Goal: Task Accomplishment & Management: Manage account settings

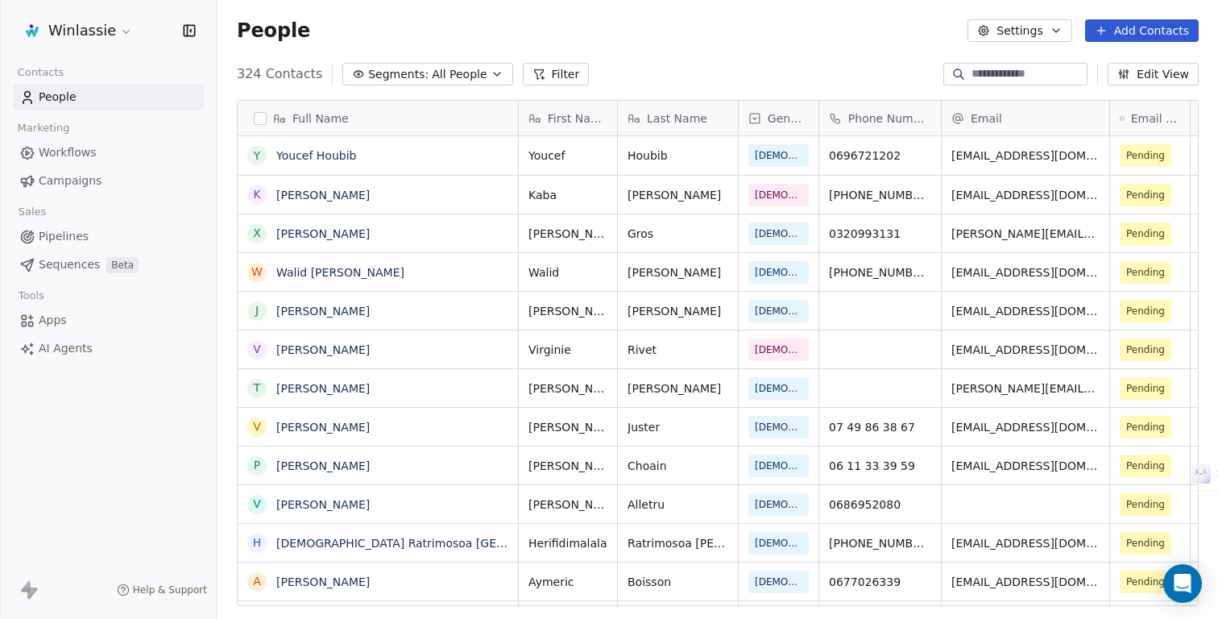
scroll to position [544, 1000]
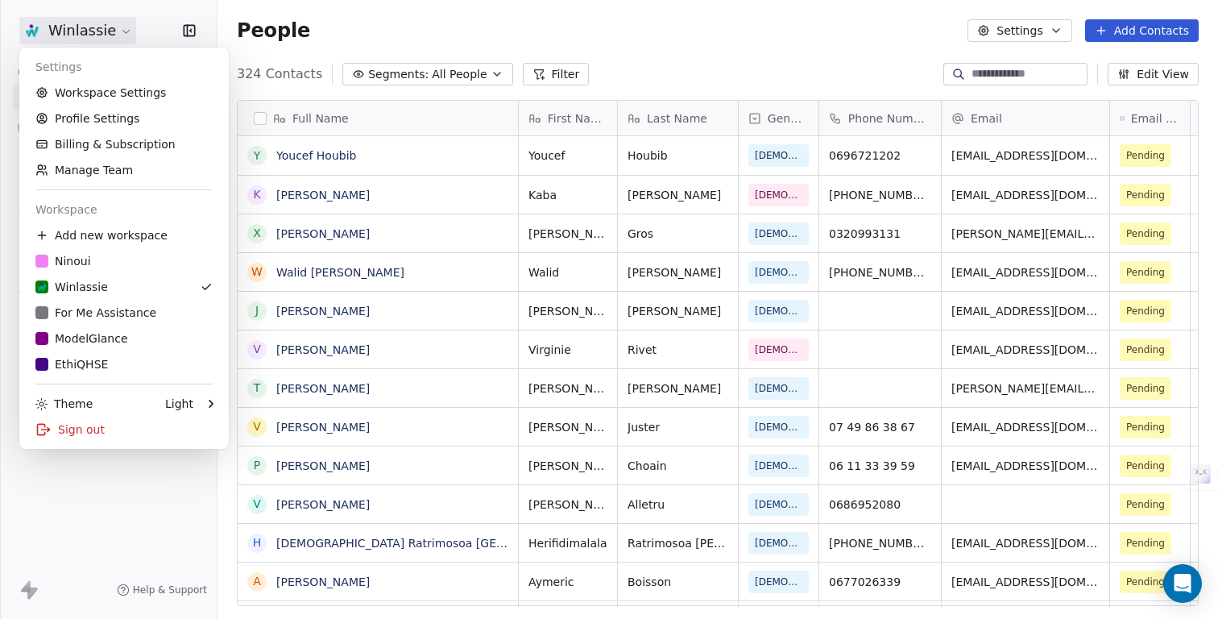
click at [71, 26] on html "Winlassie Contacts People Marketing Workflows Campaigns Sales Pipelines Sequenc…" at bounding box center [609, 369] width 1218 height 739
click at [93, 346] on link "ModelGlance" at bounding box center [124, 338] width 197 height 26
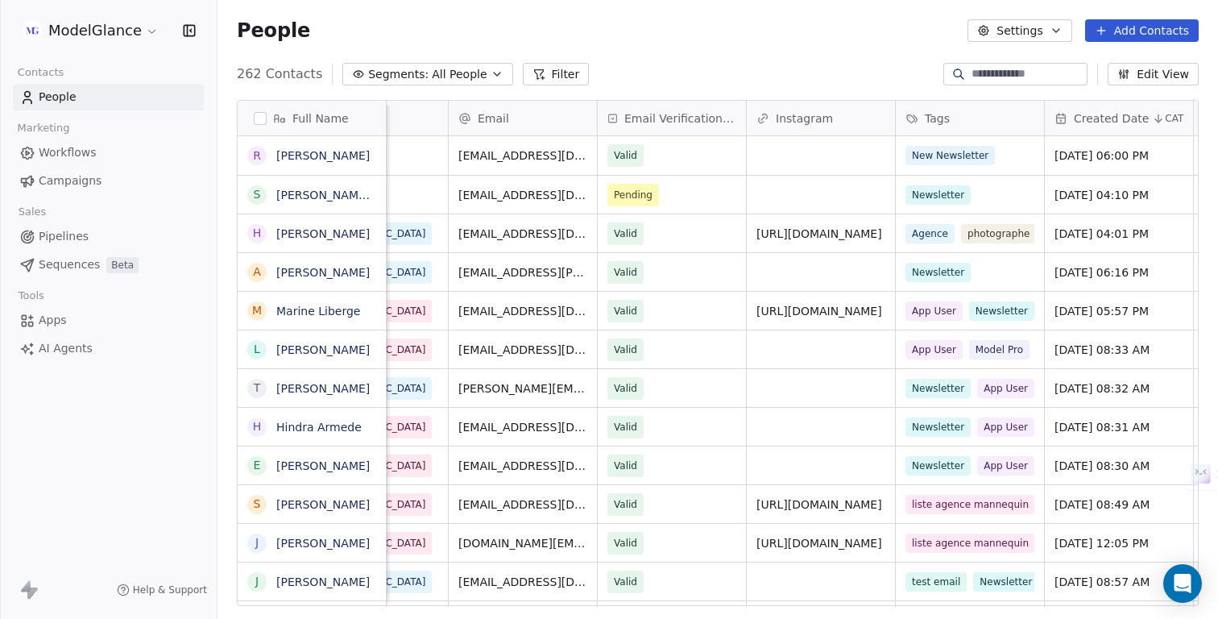
scroll to position [0, 365]
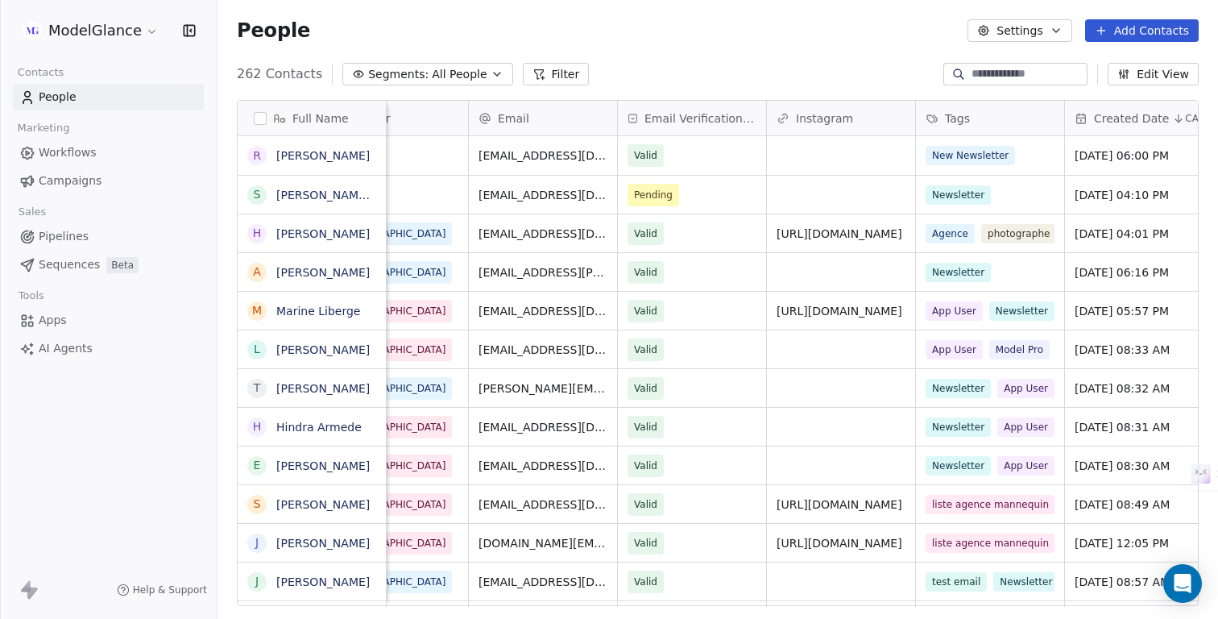
click at [691, 60] on div "People Settings Add Contacts" at bounding box center [717, 30] width 1000 height 61
click at [56, 156] on span "Workflows" at bounding box center [68, 152] width 58 height 17
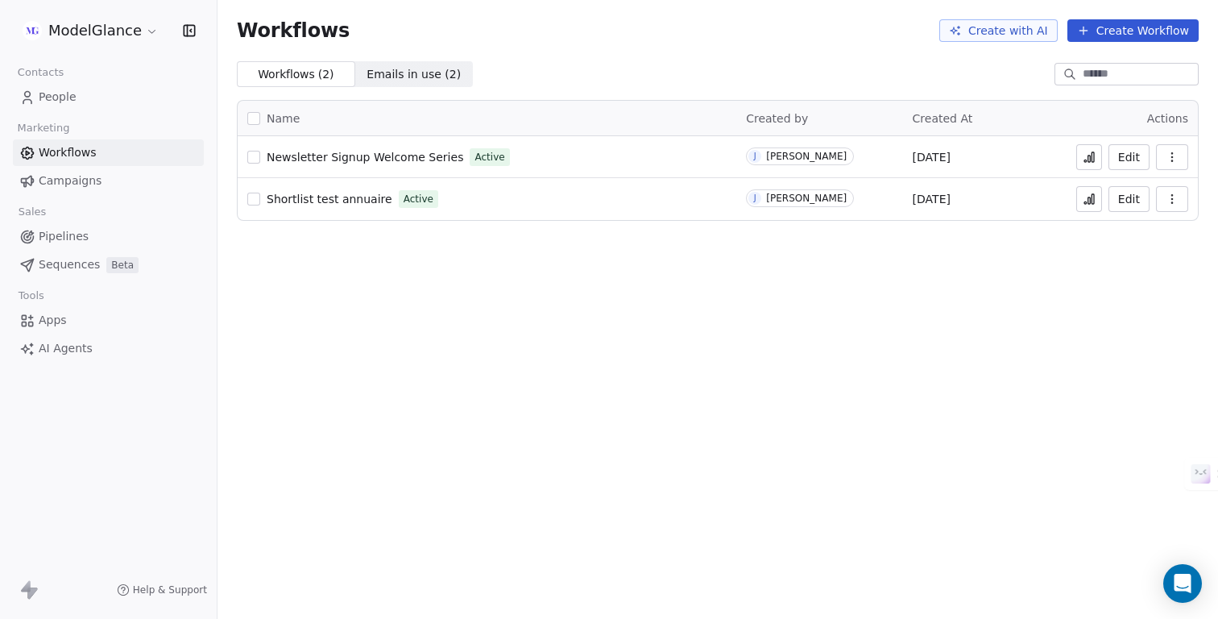
click at [63, 97] on span "People" at bounding box center [58, 97] width 38 height 17
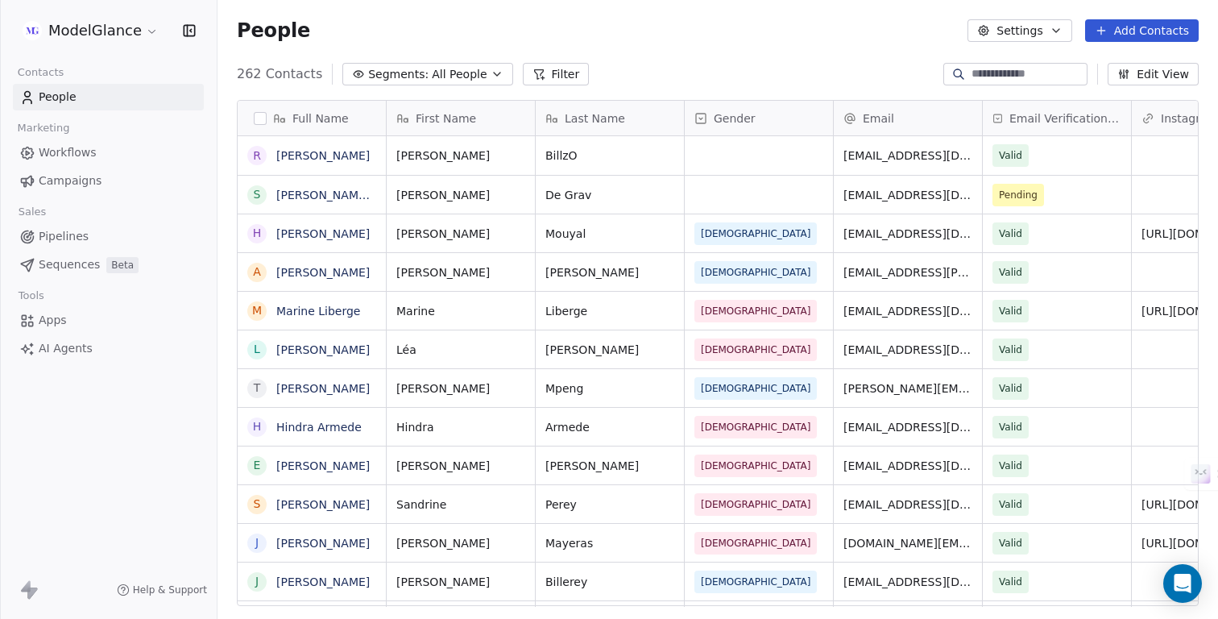
scroll to position [544, 1000]
click at [317, 151] on link "Romano BillzO" at bounding box center [322, 155] width 93 height 13
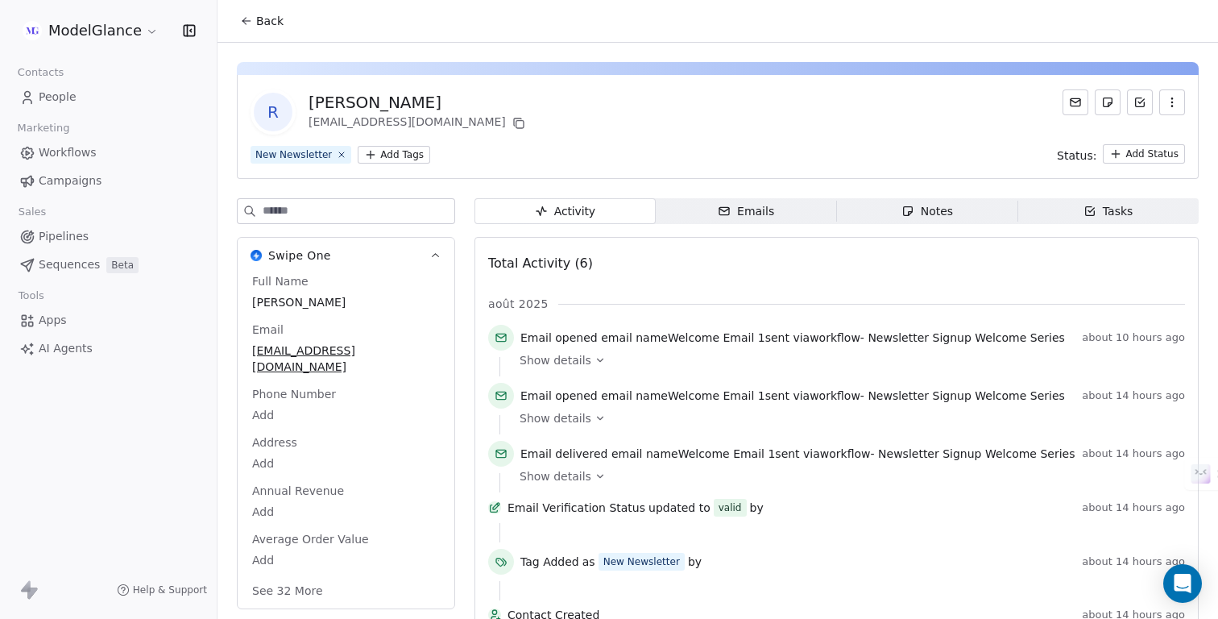
click at [1177, 105] on icon "button" at bounding box center [1171, 102] width 13 height 13
click at [1125, 139] on div "Delete" at bounding box center [1149, 138] width 108 height 26
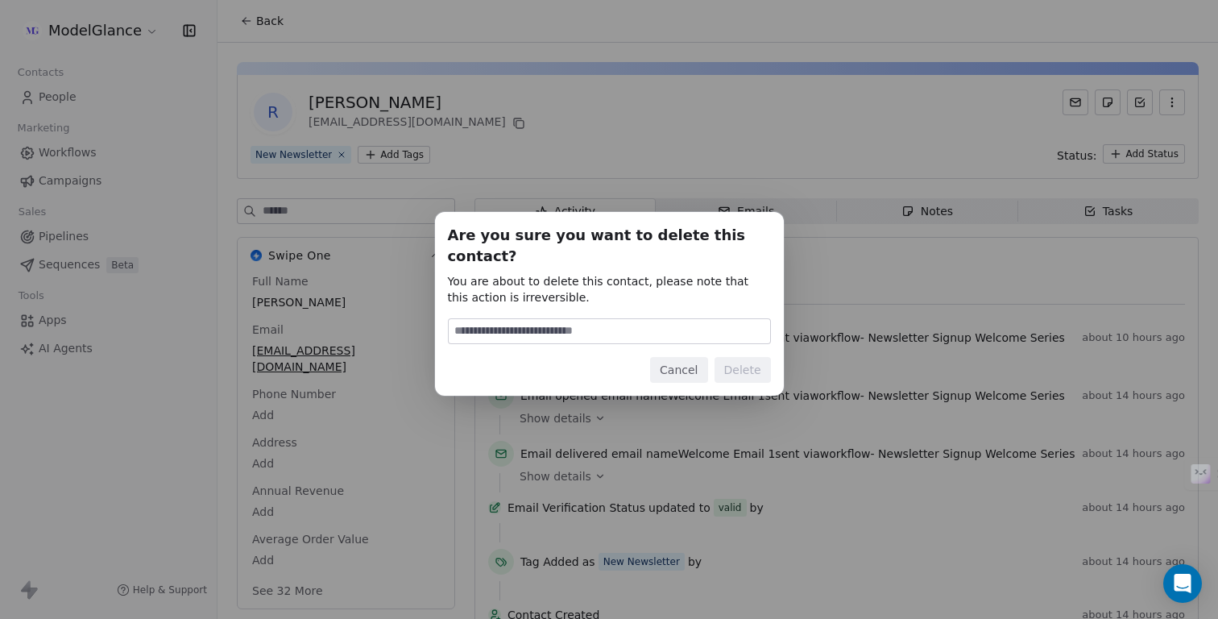
click at [623, 319] on input at bounding box center [609, 331] width 321 height 24
type input "******"
click at [760, 361] on button "Delete" at bounding box center [742, 370] width 56 height 26
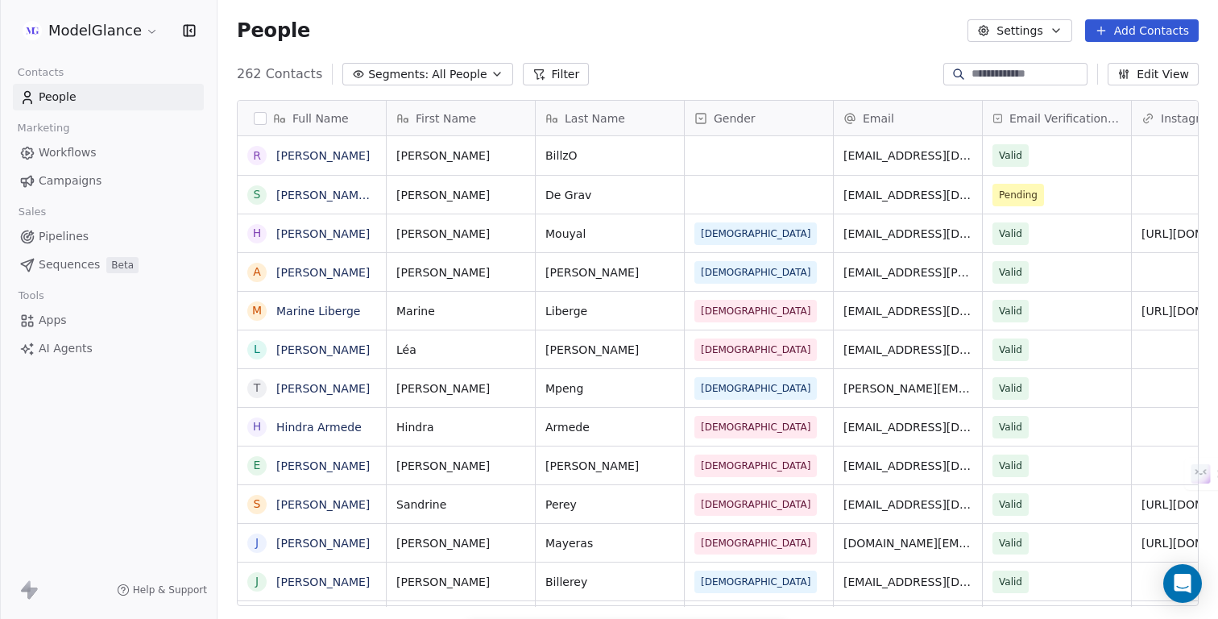
scroll to position [544, 1000]
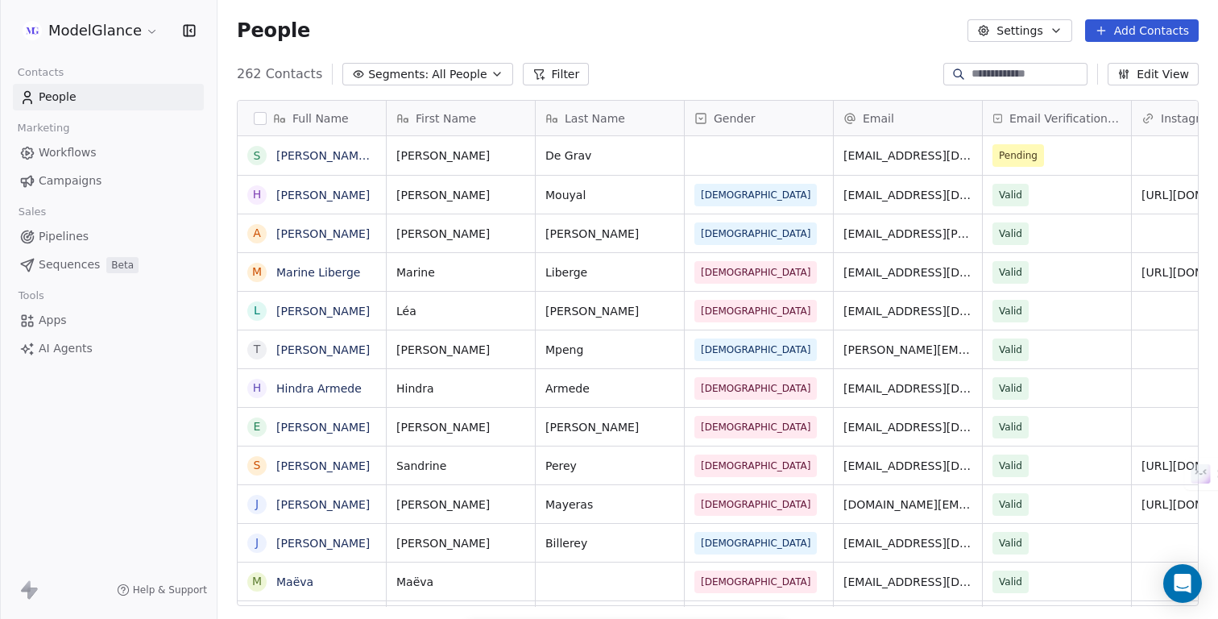
click at [73, 153] on span "Workflows" at bounding box center [68, 152] width 58 height 17
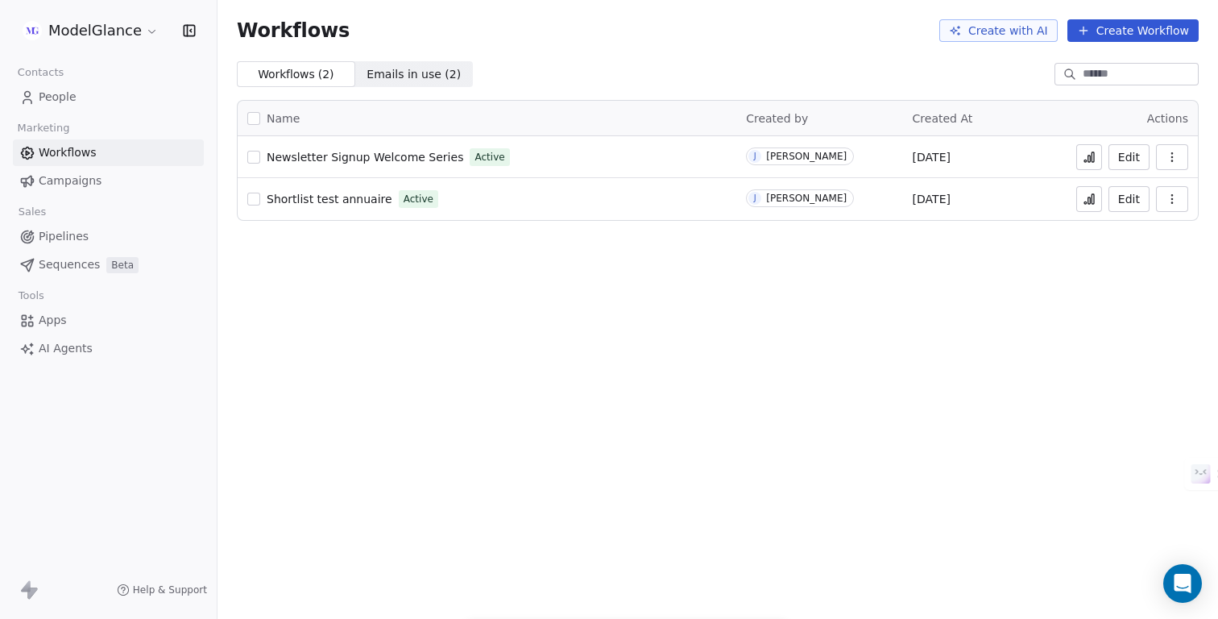
click at [73, 153] on span "Workflows" at bounding box center [68, 152] width 58 height 17
click at [76, 174] on span "Campaigns" at bounding box center [70, 180] width 63 height 17
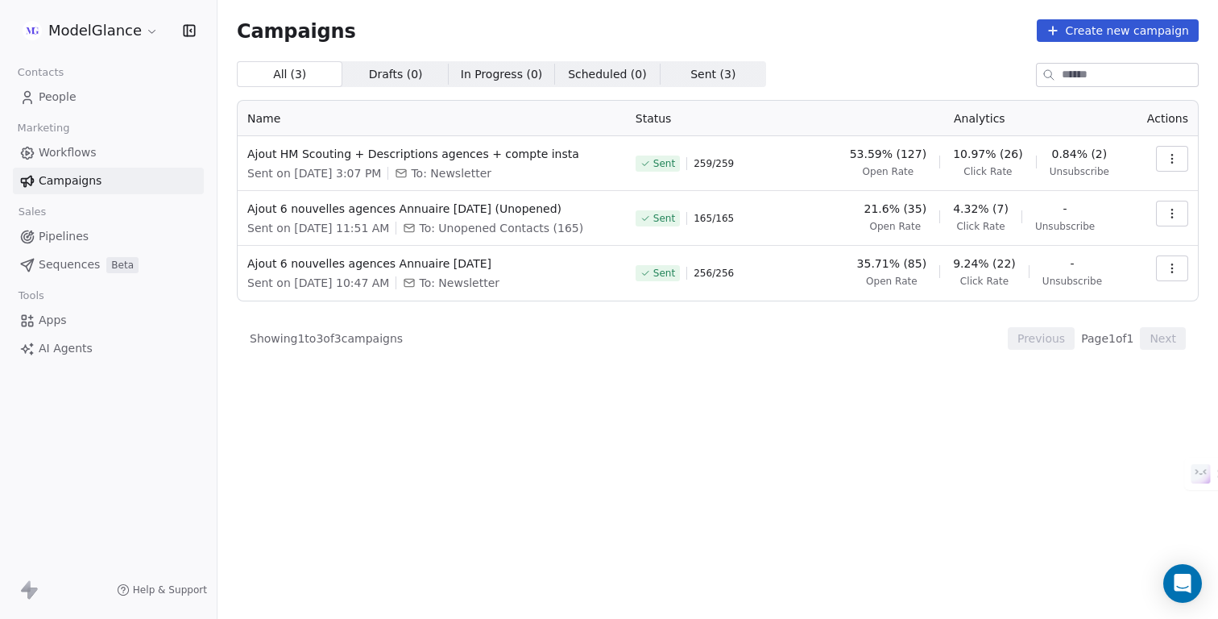
click at [68, 153] on span "Workflows" at bounding box center [68, 152] width 58 height 17
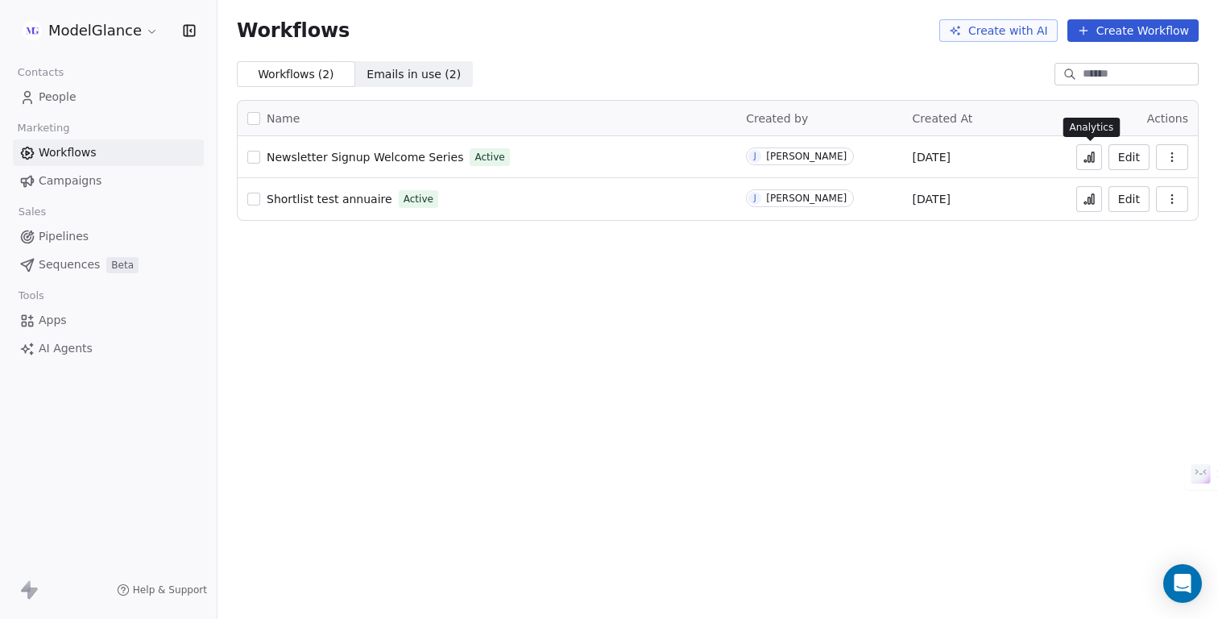
click at [1088, 157] on icon at bounding box center [1089, 157] width 13 height 13
click at [1132, 164] on button "Edit" at bounding box center [1128, 157] width 41 height 26
click at [1121, 151] on button "Edit" at bounding box center [1128, 157] width 41 height 26
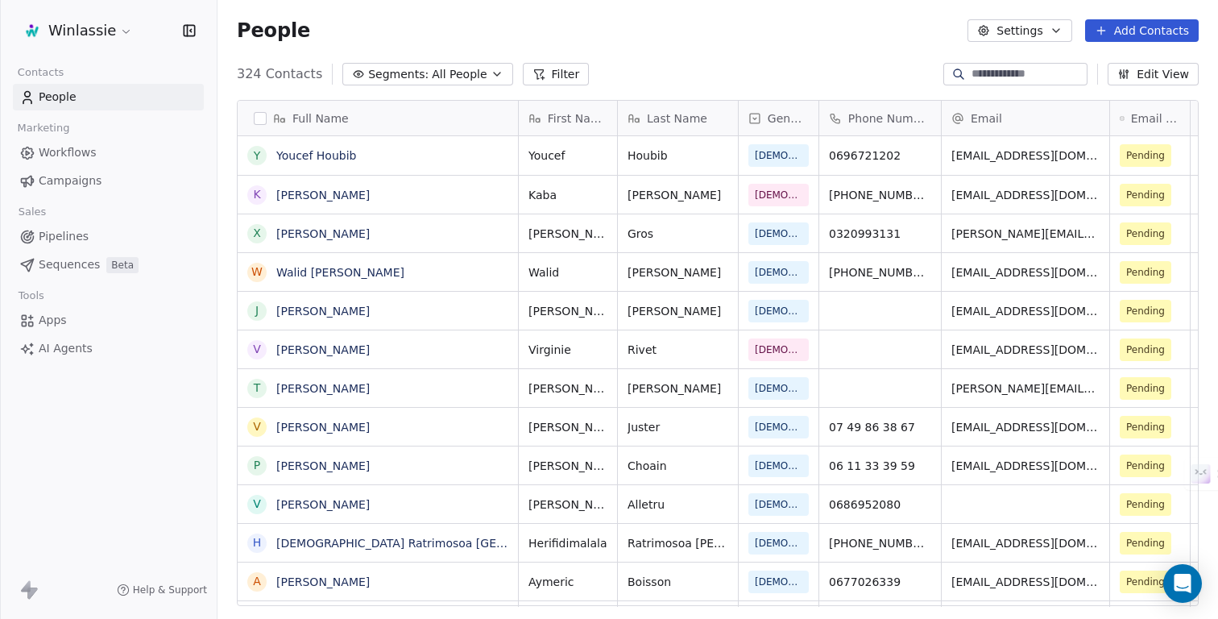
scroll to position [544, 1000]
click at [93, 23] on html "Winlassie Contacts People Marketing Workflows Campaigns Sales Pipelines Sequenc…" at bounding box center [609, 369] width 1218 height 739
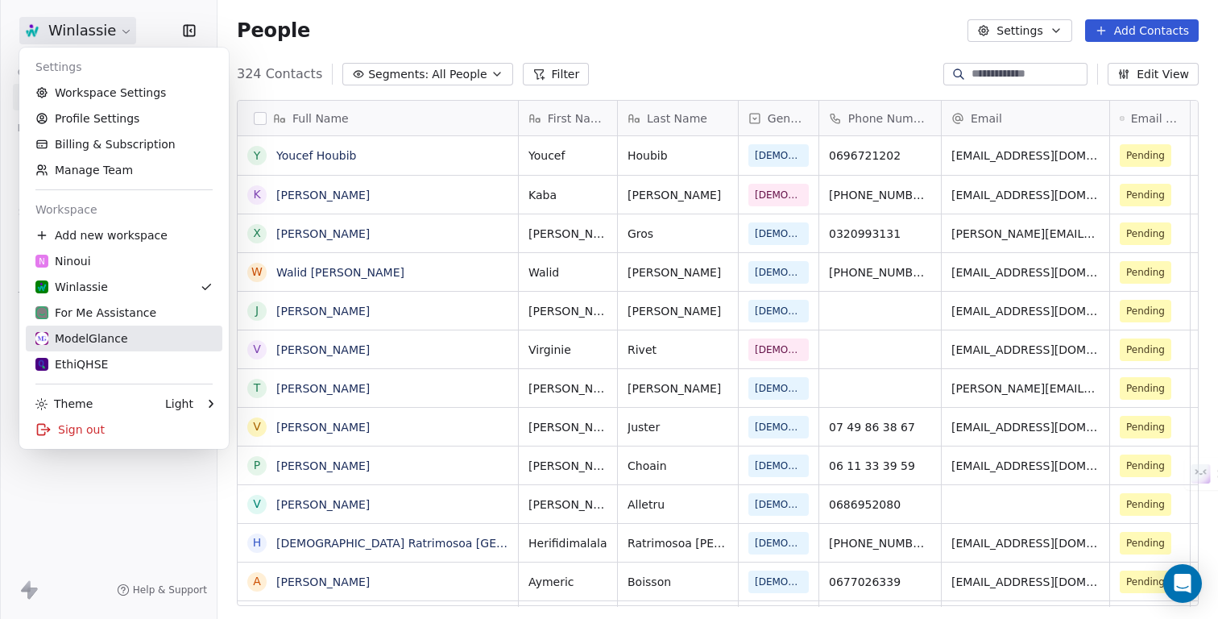
click at [89, 337] on div "ModelGlance" at bounding box center [81, 338] width 93 height 16
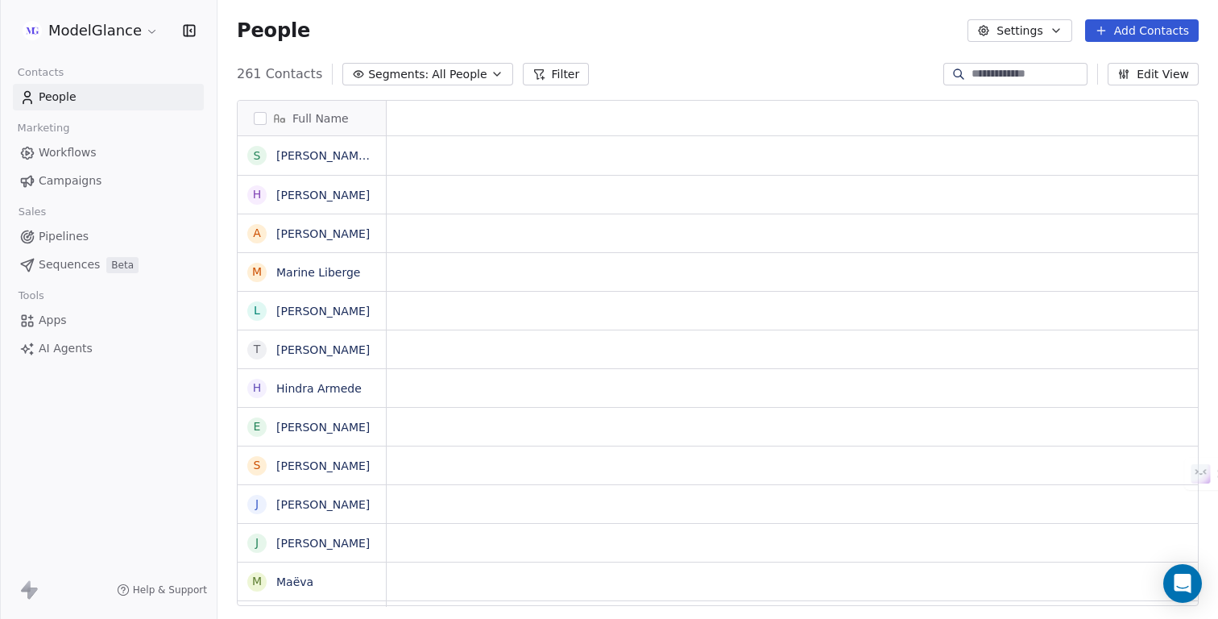
scroll to position [544, 1000]
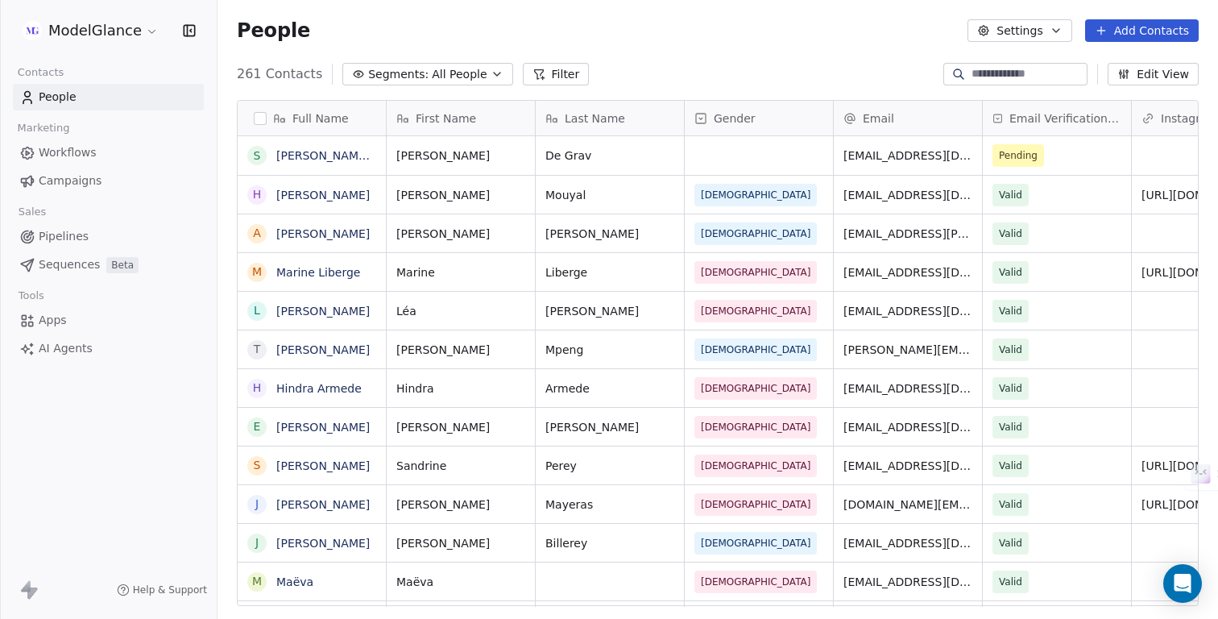
click at [755, 35] on div "People Settings Add Contacts" at bounding box center [718, 30] width 962 height 23
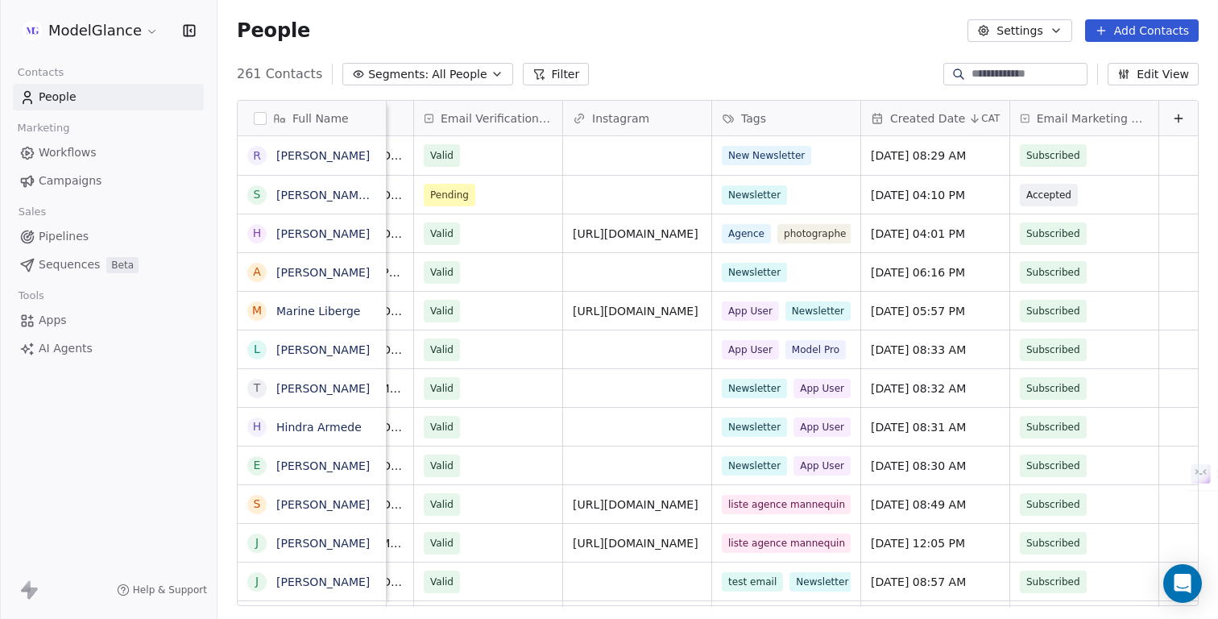
scroll to position [0, 0]
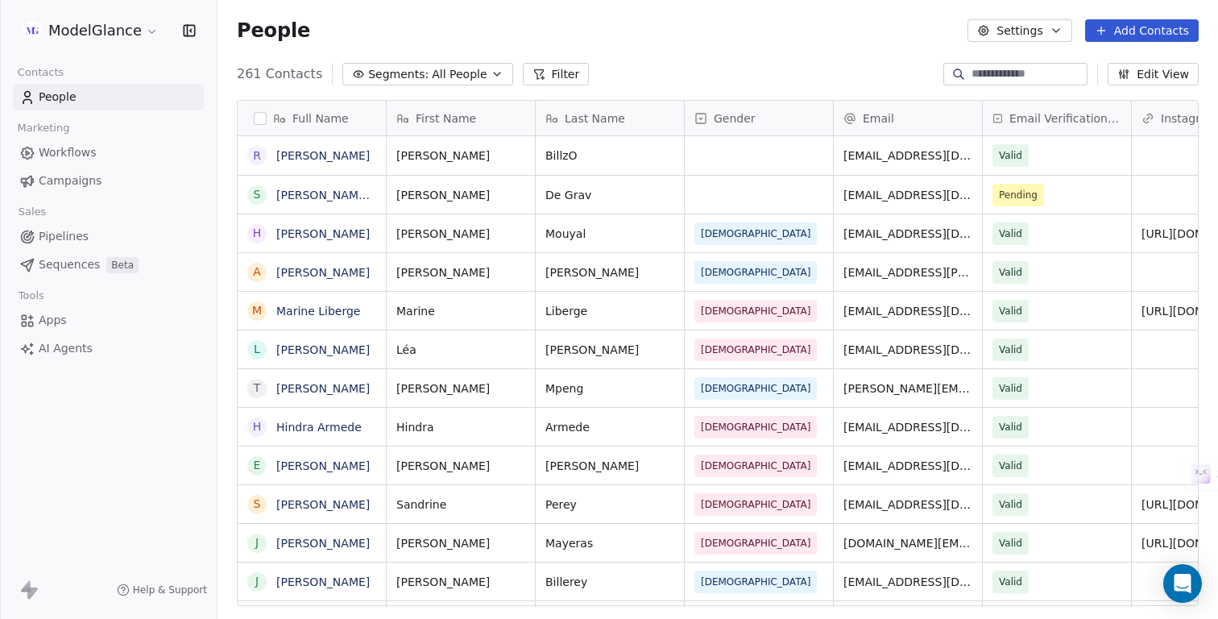
click at [653, 56] on div "People Settings Add Contacts" at bounding box center [717, 30] width 1000 height 61
click at [686, 43] on div "People Settings Add Contacts" at bounding box center [717, 30] width 1000 height 61
click at [681, 39] on div "People Settings Add Contacts" at bounding box center [718, 30] width 962 height 23
click at [304, 159] on link "Romano BillzO" at bounding box center [322, 155] width 93 height 13
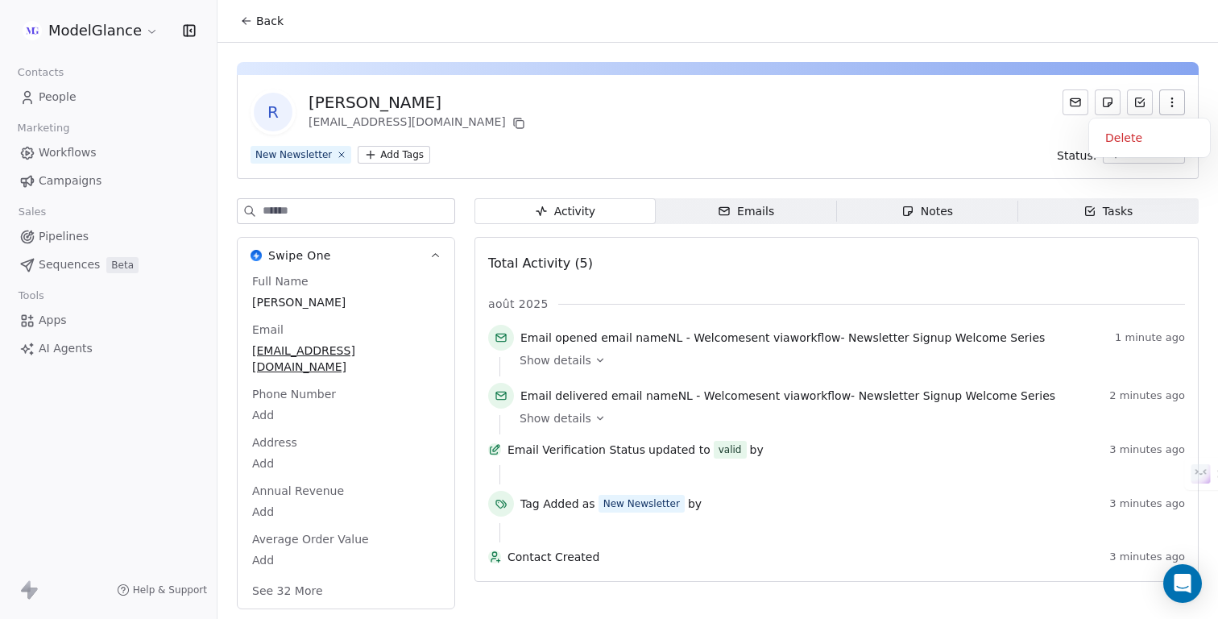
click at [1170, 101] on icon "button" at bounding box center [1171, 102] width 13 height 13
click at [1128, 141] on div "Delete" at bounding box center [1149, 138] width 108 height 26
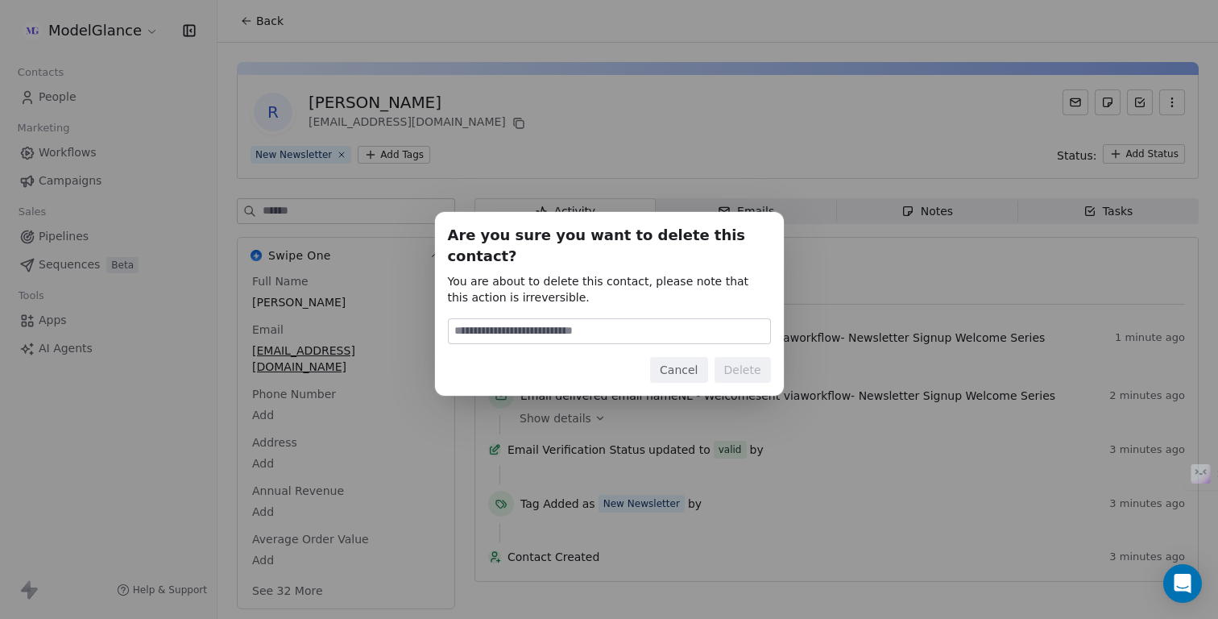
click at [658, 319] on input at bounding box center [609, 331] width 321 height 24
type input "******"
click at [754, 362] on button "Delete" at bounding box center [742, 370] width 56 height 26
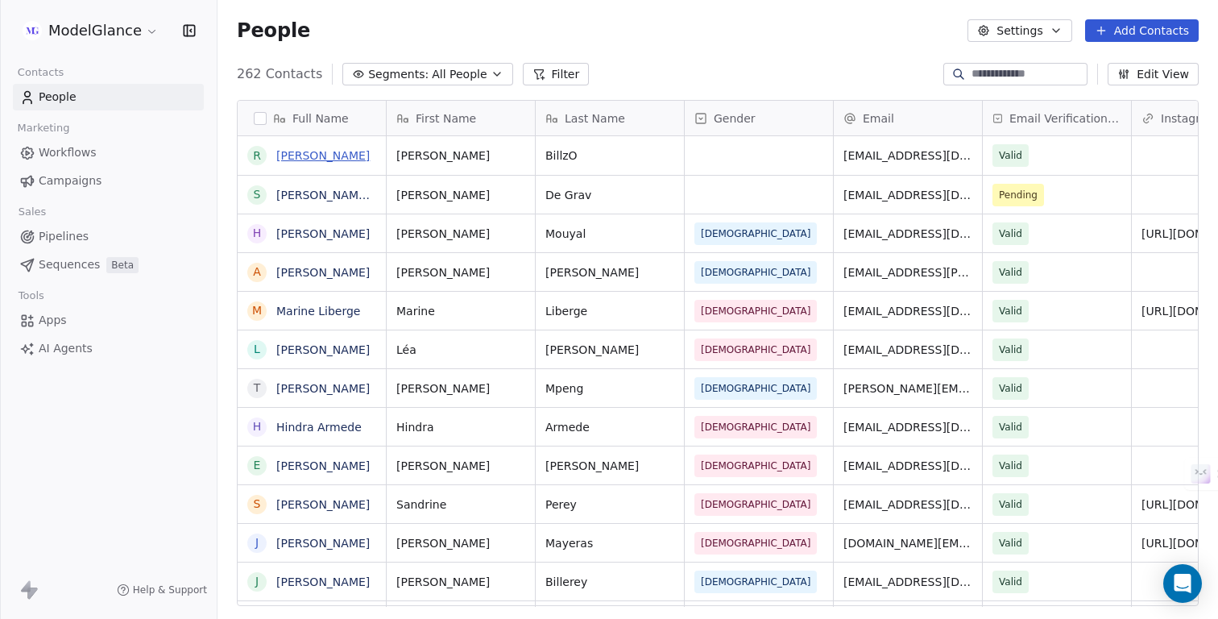
click at [316, 153] on link "Romano BillzO" at bounding box center [322, 155] width 93 height 13
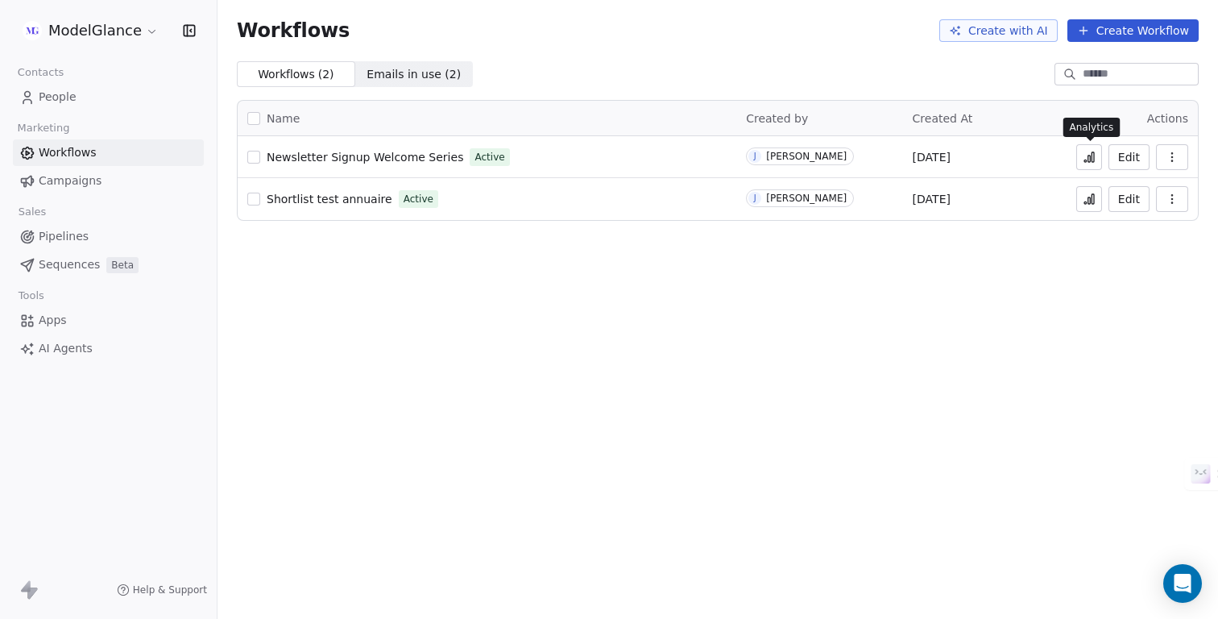
click at [1087, 154] on icon at bounding box center [1089, 157] width 13 height 13
click at [1130, 161] on button "Edit" at bounding box center [1128, 157] width 41 height 26
click at [1099, 162] on button at bounding box center [1089, 157] width 26 height 26
click at [50, 103] on span "People" at bounding box center [58, 97] width 38 height 17
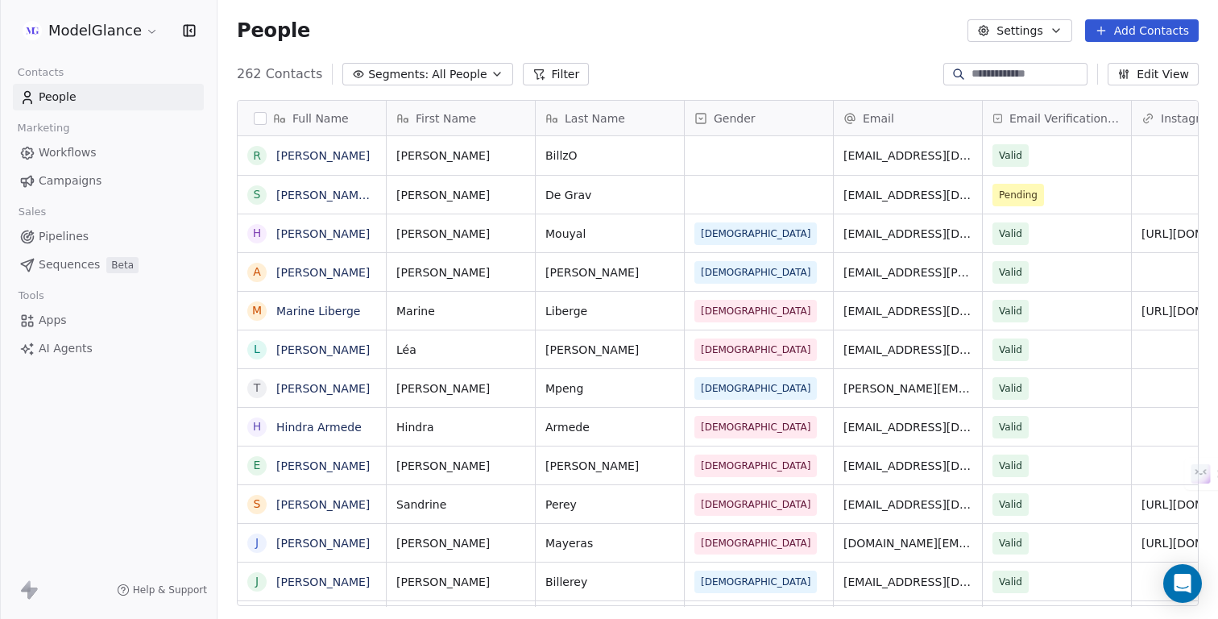
scroll to position [544, 1000]
click at [317, 154] on link "Romano BillzO" at bounding box center [322, 155] width 93 height 13
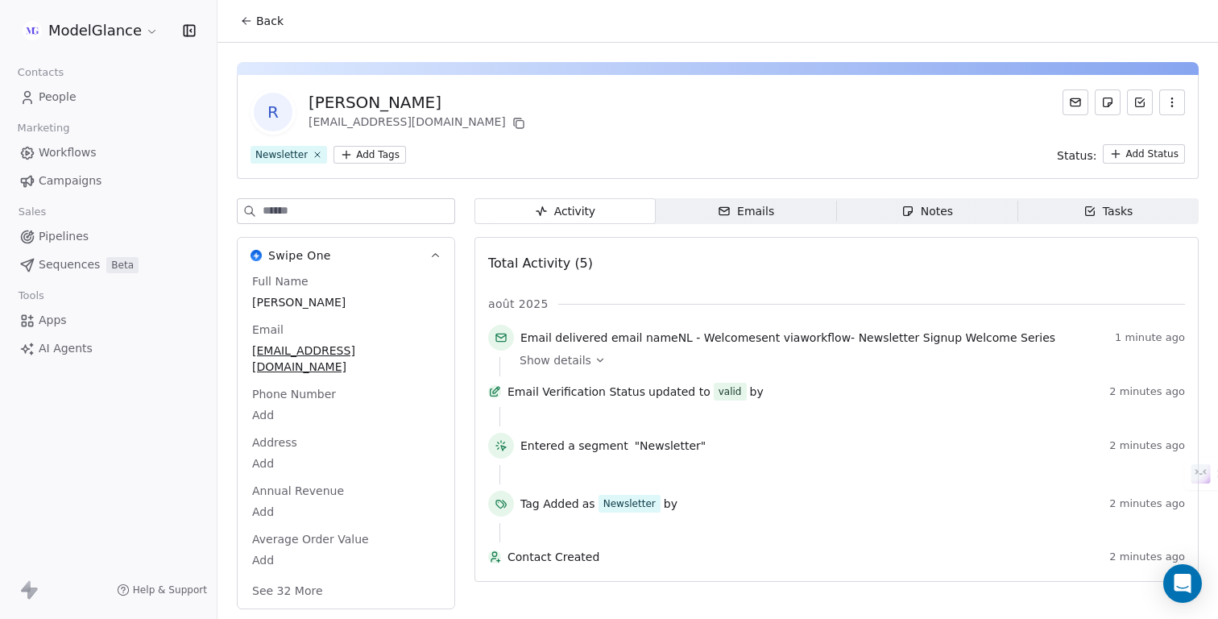
click at [1173, 106] on icon "button" at bounding box center [1171, 102] width 13 height 13
click at [1136, 132] on div "Delete" at bounding box center [1149, 138] width 108 height 26
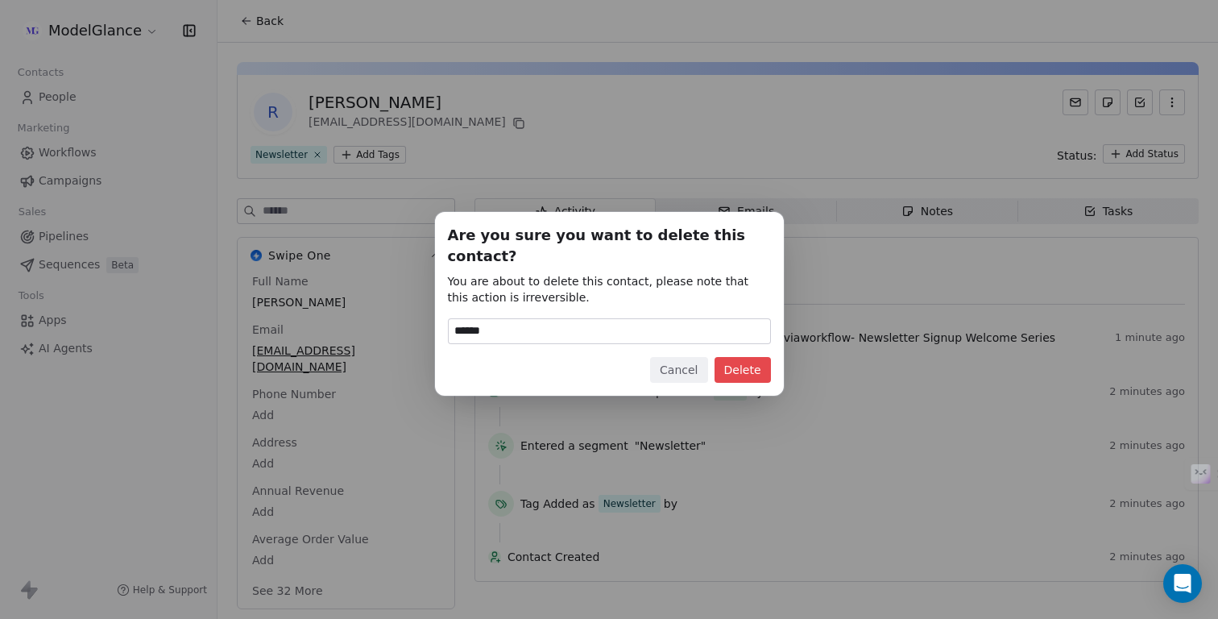
type input "******"
click at [733, 361] on button "Delete" at bounding box center [742, 370] width 56 height 26
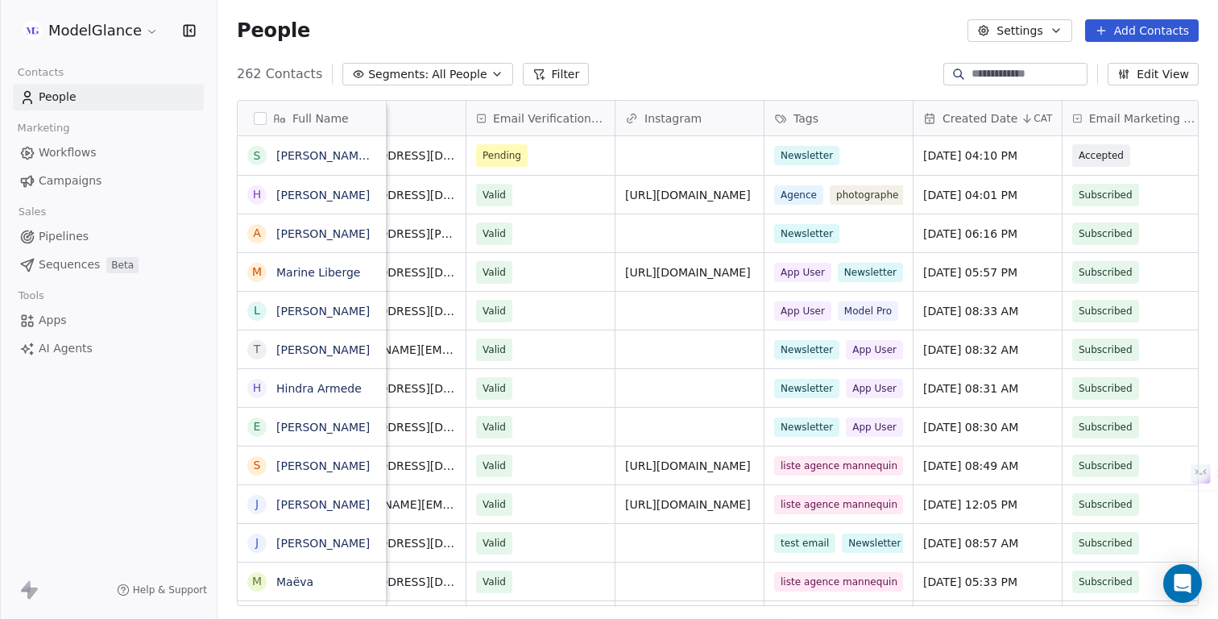
scroll to position [0, 569]
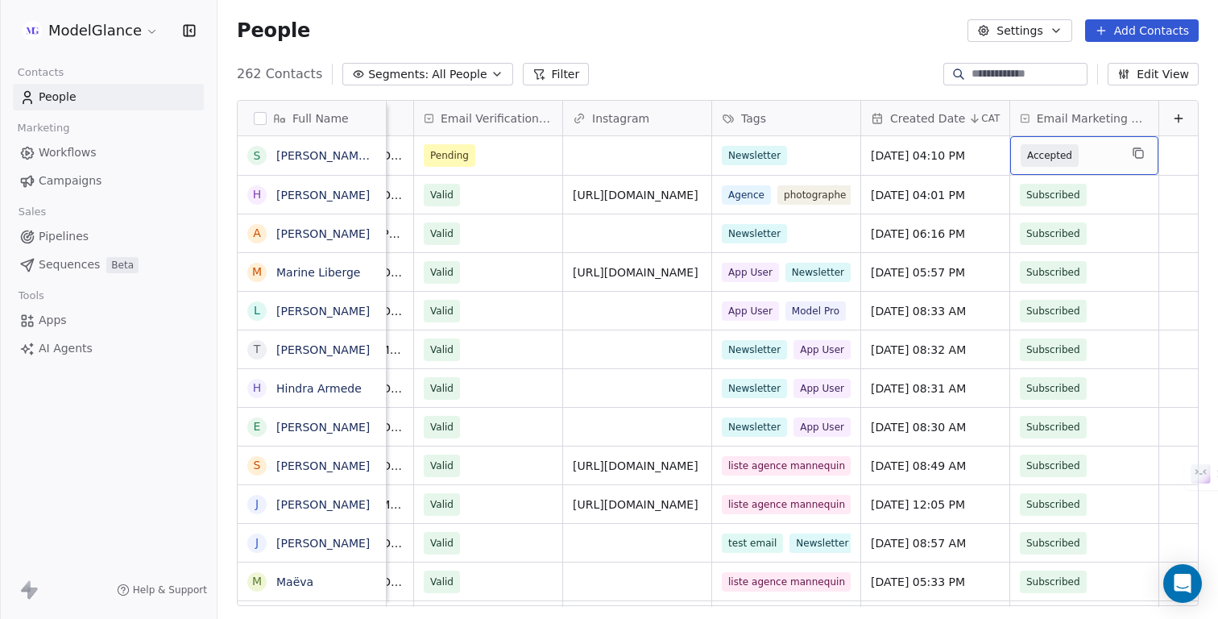
click at [1092, 158] on span "Accepted" at bounding box center [1069, 155] width 98 height 23
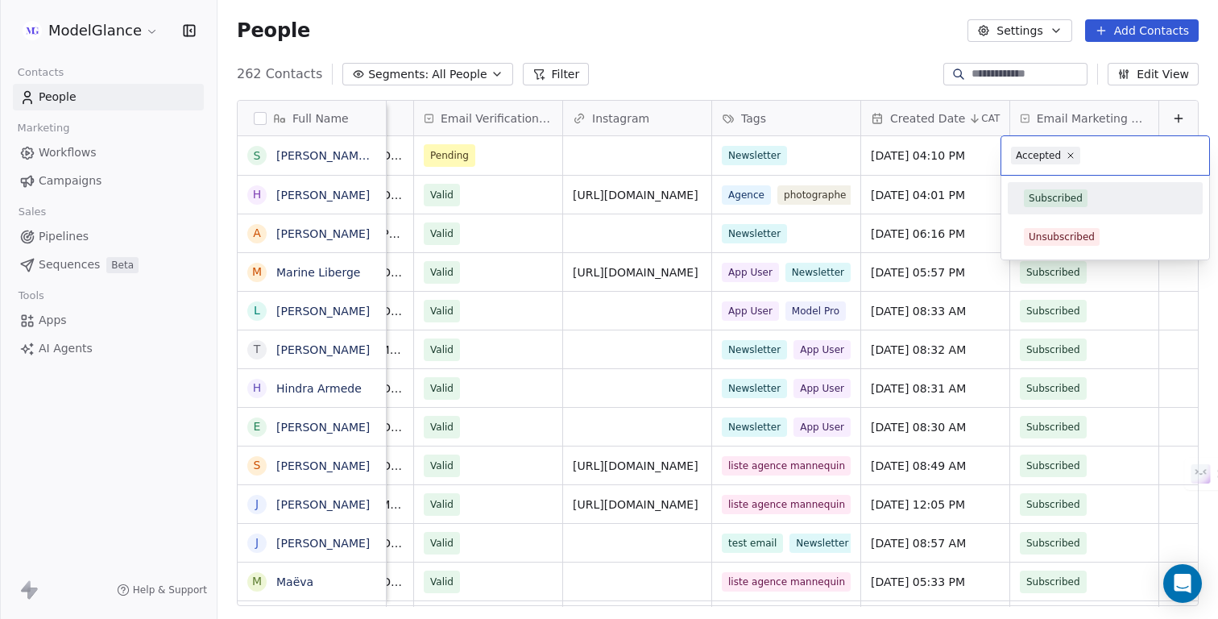
click at [1070, 193] on div "Subscribed" at bounding box center [1056, 198] width 54 height 14
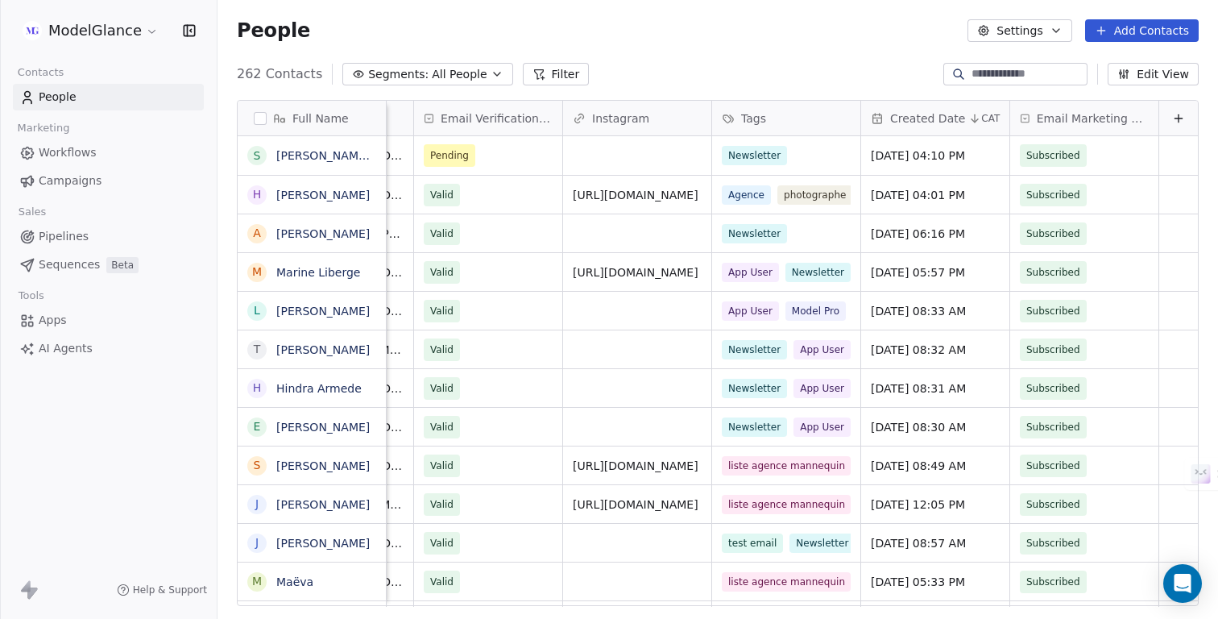
click at [818, 33] on div "People Settings Add Contacts" at bounding box center [718, 30] width 962 height 23
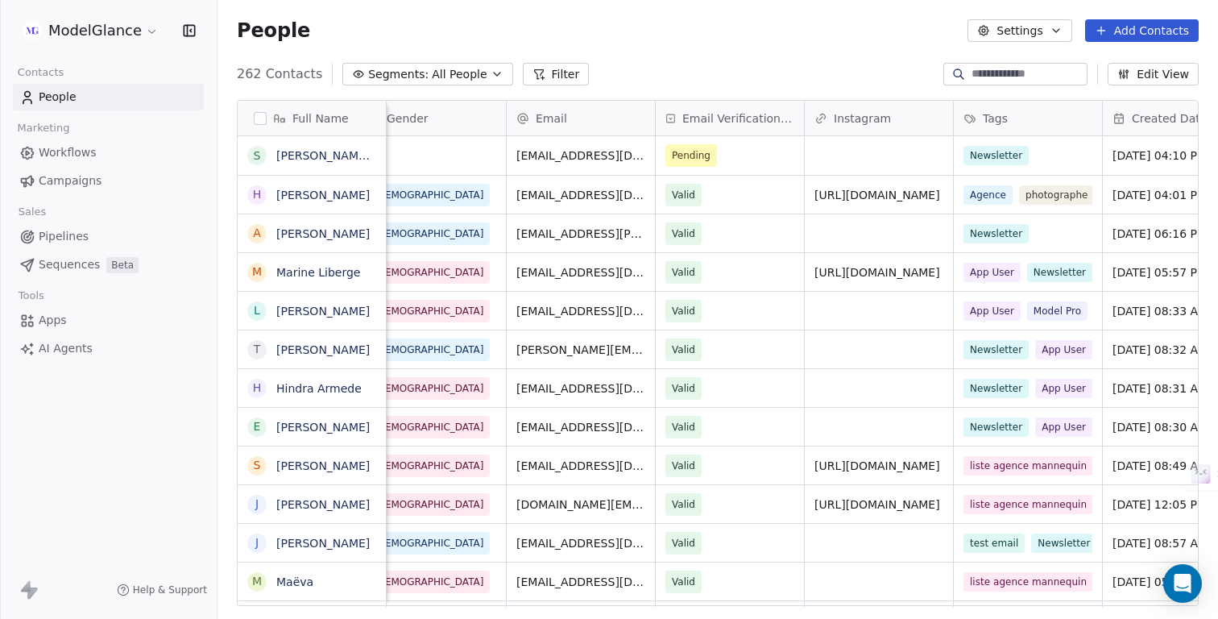
scroll to position [0, 0]
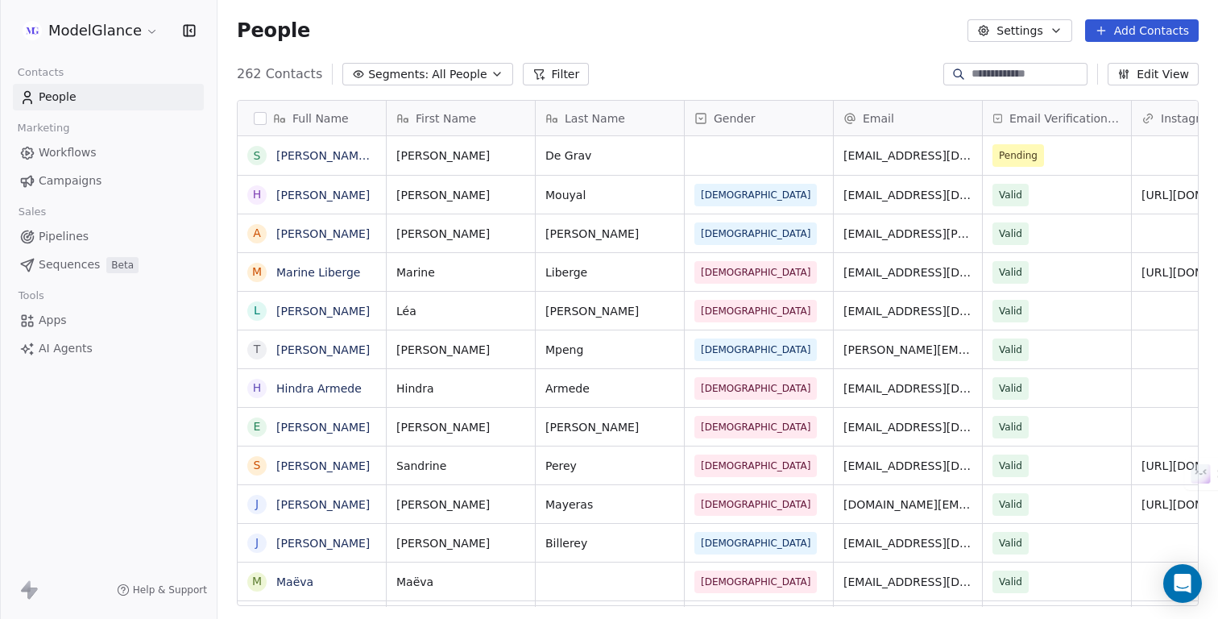
click at [746, 53] on div "People Settings Add Contacts" at bounding box center [717, 30] width 1000 height 61
click at [651, 49] on div "People Settings Add Contacts" at bounding box center [717, 30] width 1000 height 61
click at [349, 29] on div "People Settings Add Contacts" at bounding box center [718, 30] width 962 height 23
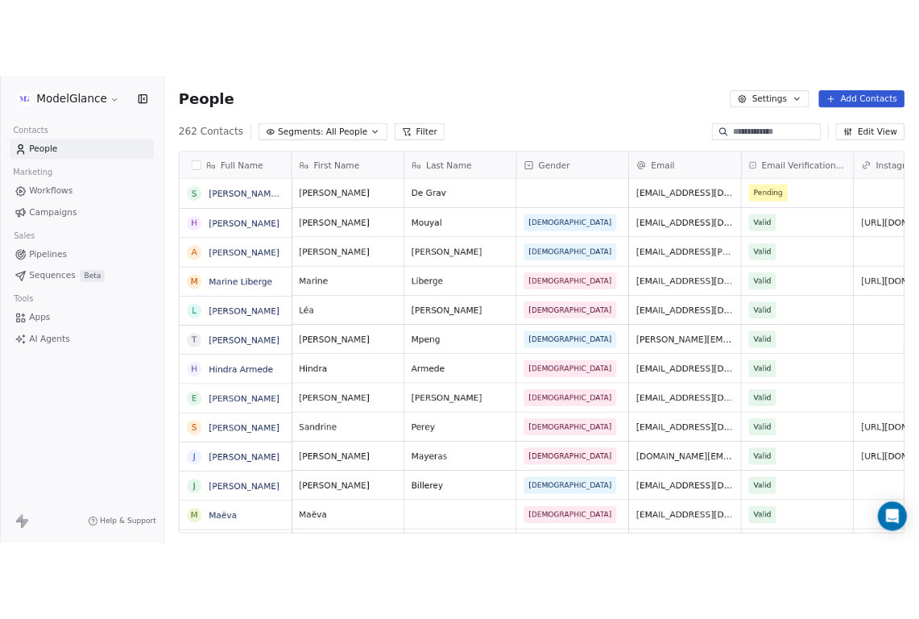
scroll to position [544, 1000]
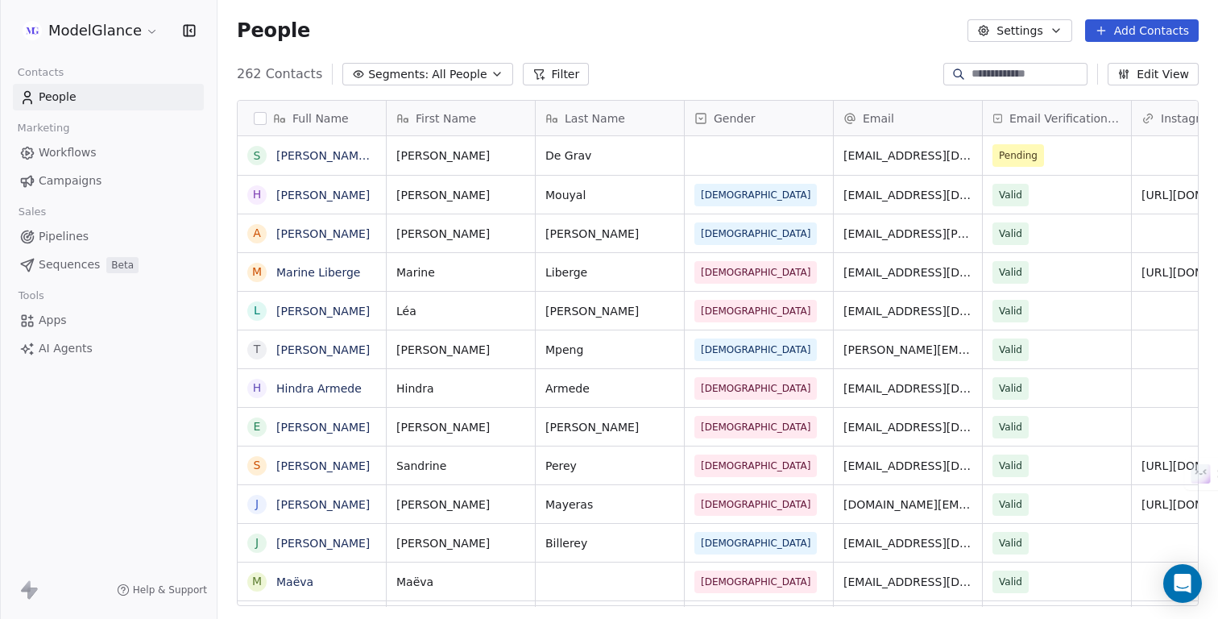
click at [393, 11] on div "People Settings Add Contacts" at bounding box center [717, 30] width 1000 height 61
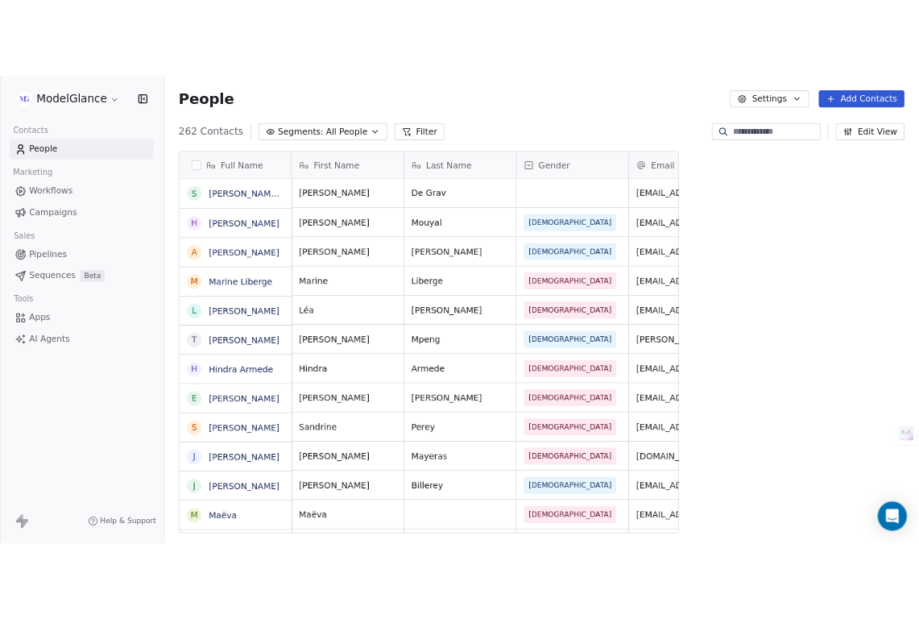
scroll to position [544, 702]
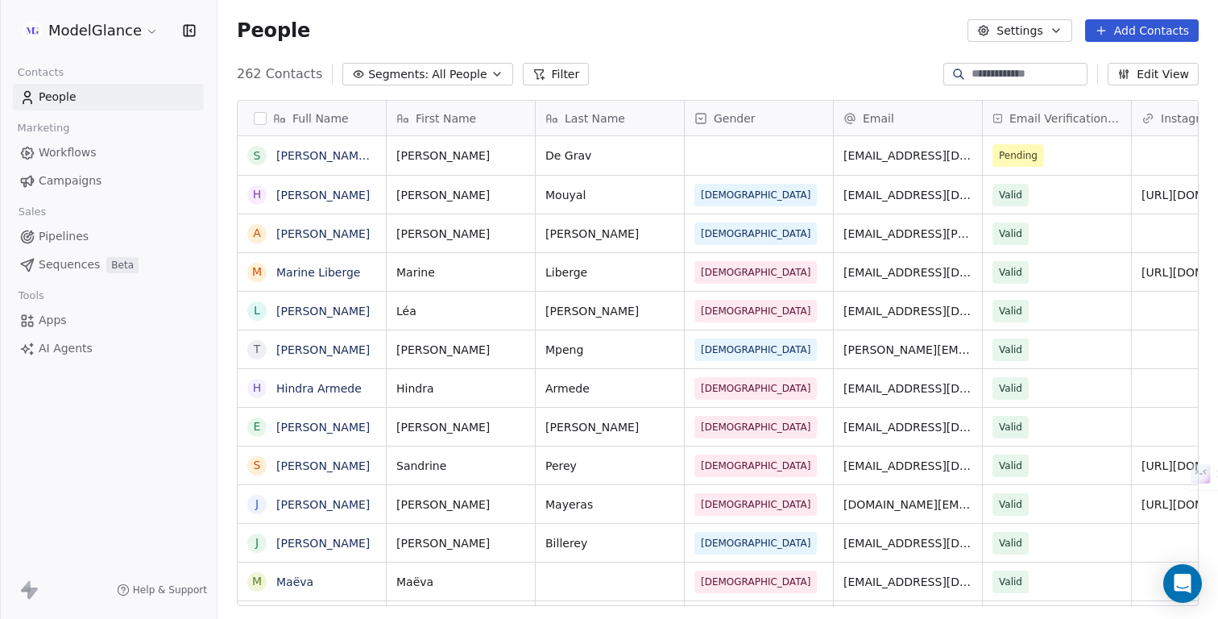
scroll to position [544, 1000]
click at [274, 75] on span "262 Contacts" at bounding box center [279, 73] width 85 height 19
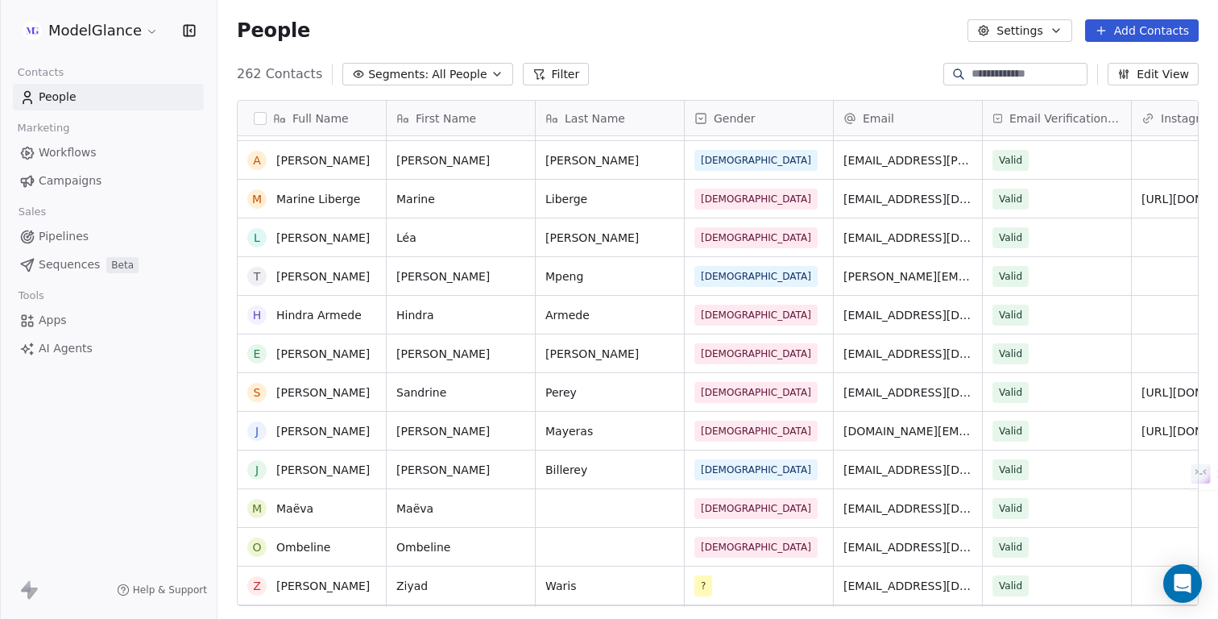
scroll to position [0, 0]
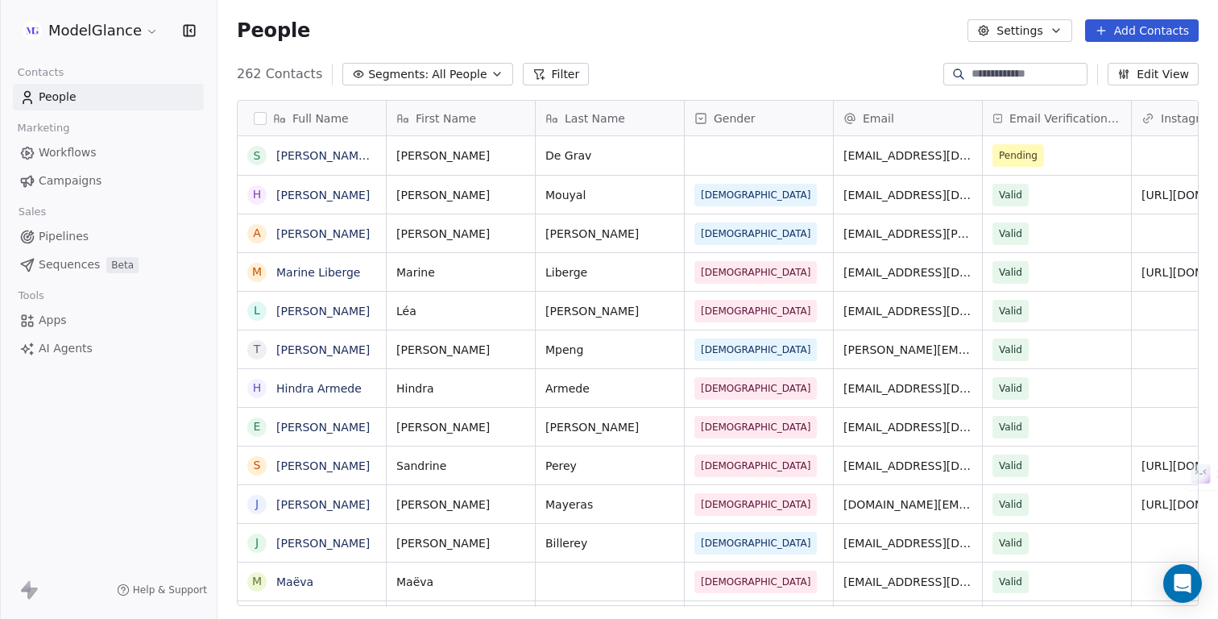
click at [734, 38] on div "People Settings Add Contacts" at bounding box center [718, 30] width 962 height 23
click at [543, 23] on div "People Settings Add Contacts" at bounding box center [718, 30] width 962 height 23
click at [422, 28] on div "People Settings Add Contacts" at bounding box center [718, 30] width 962 height 23
click at [544, 23] on div "People Settings Add Contacts" at bounding box center [718, 30] width 962 height 23
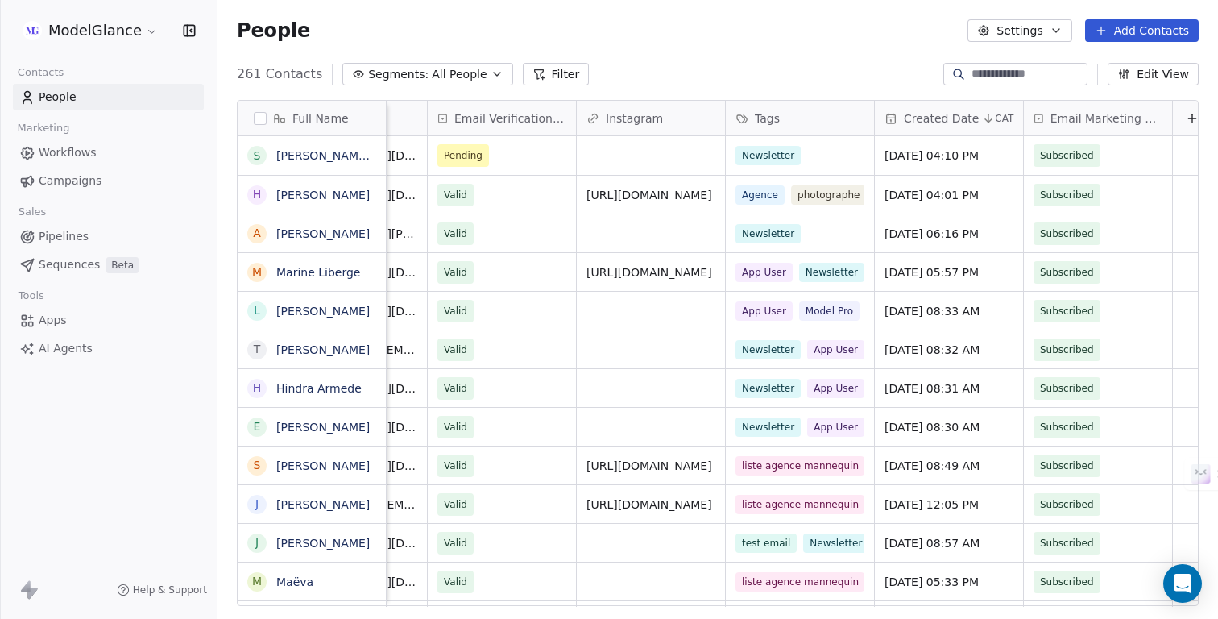
scroll to position [0, 569]
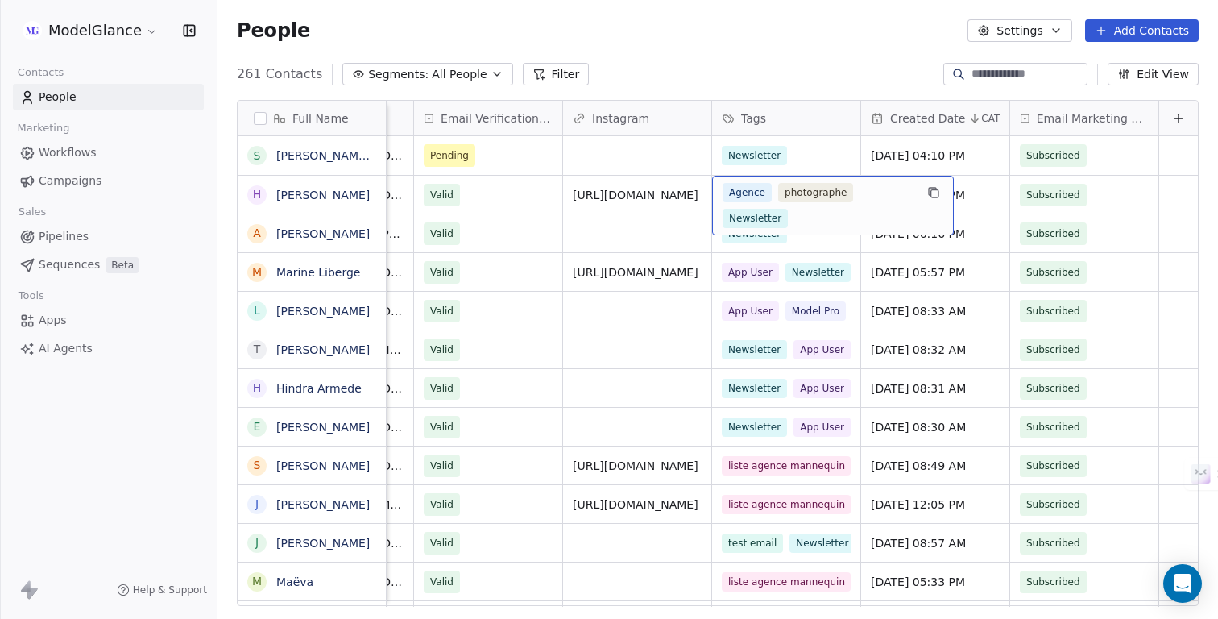
click at [756, 53] on div "People Settings Add Contacts" at bounding box center [717, 30] width 1000 height 61
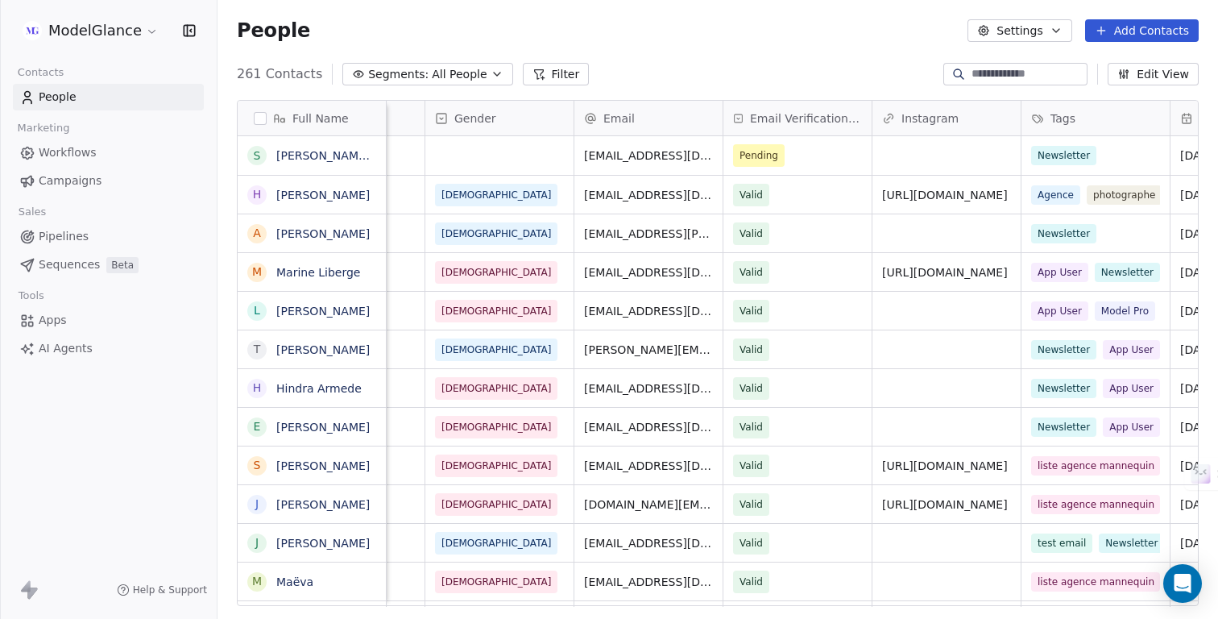
scroll to position [0, 0]
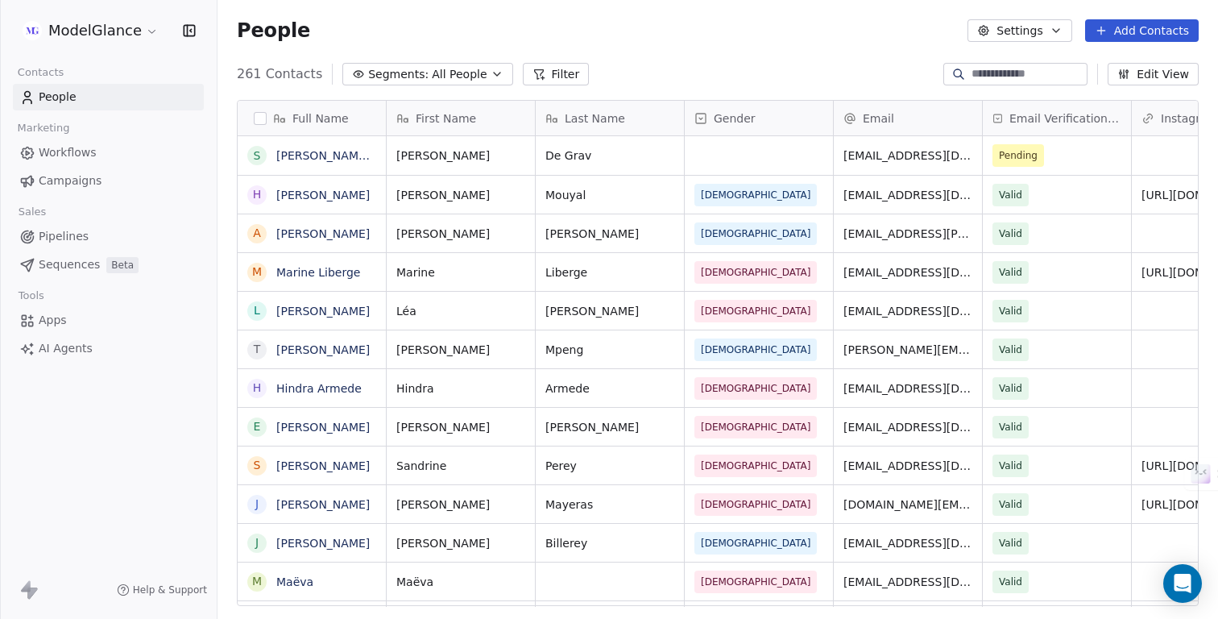
click at [631, 36] on div "People Settings Add Contacts" at bounding box center [718, 30] width 962 height 23
